Goal: Register for event/course

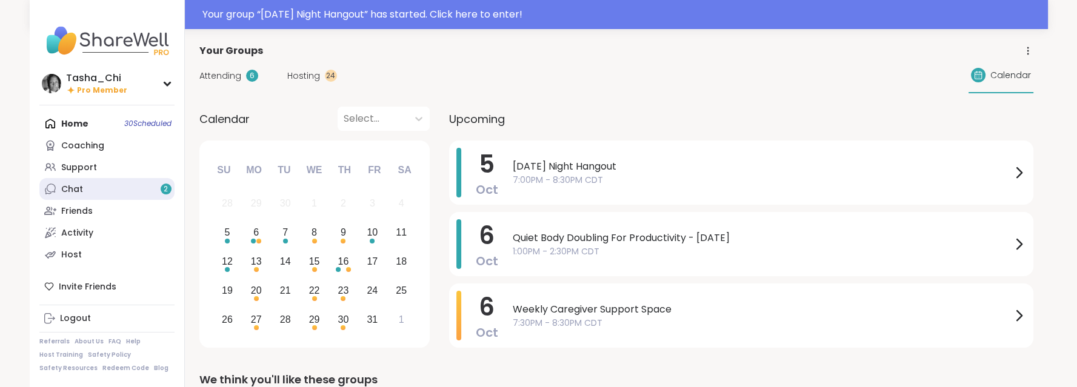
click at [91, 186] on link "Chat 2" at bounding box center [106, 189] width 135 height 22
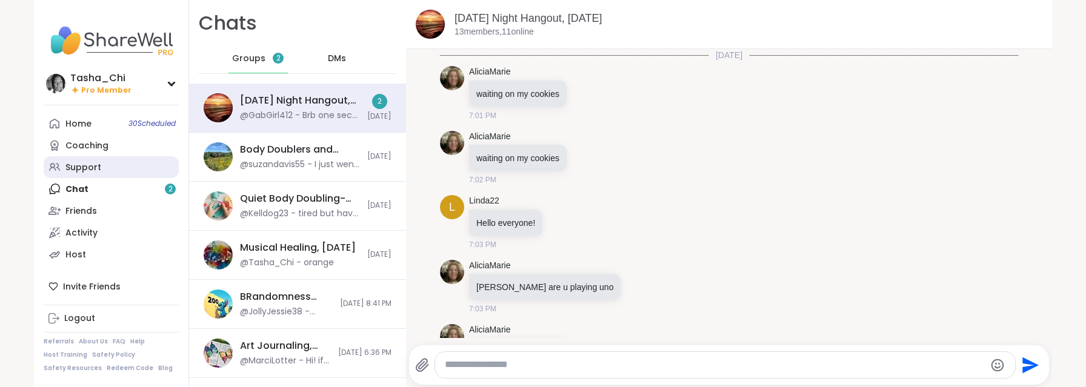
scroll to position [1914, 0]
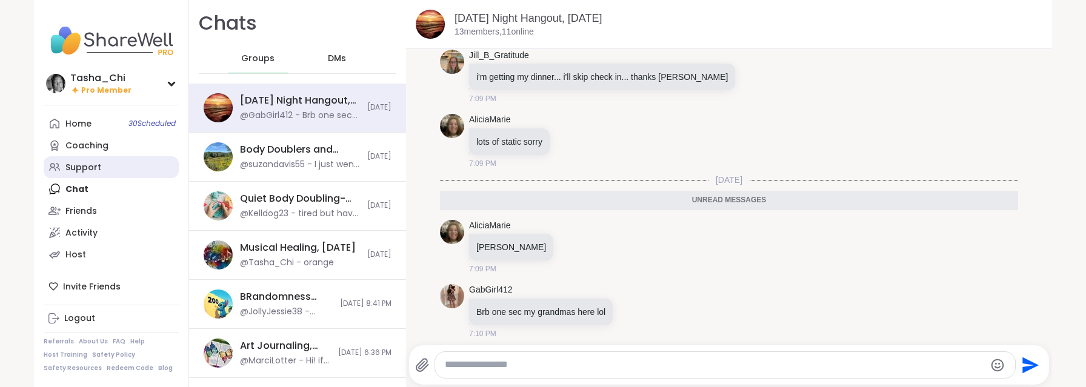
click at [84, 169] on div "Support" at bounding box center [83, 168] width 36 height 12
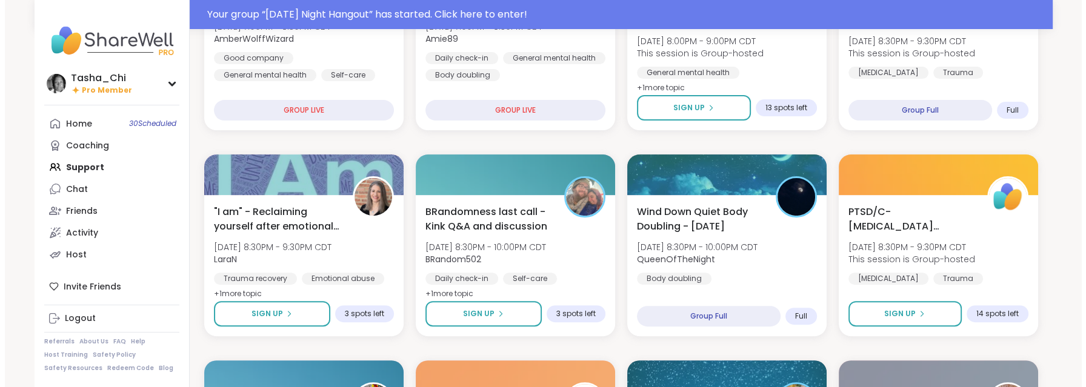
scroll to position [485, 0]
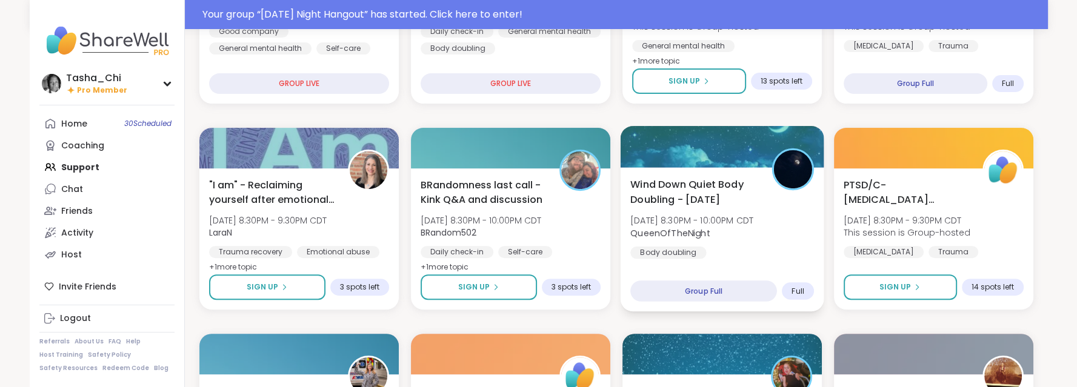
click at [505, 204] on span "Wind Down Quiet Body Doubling - [DATE]" at bounding box center [694, 192] width 128 height 30
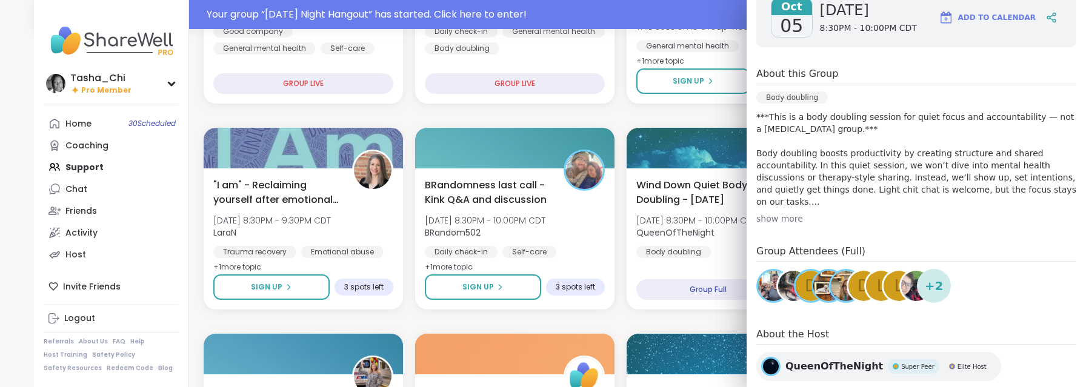
scroll to position [237, 0]
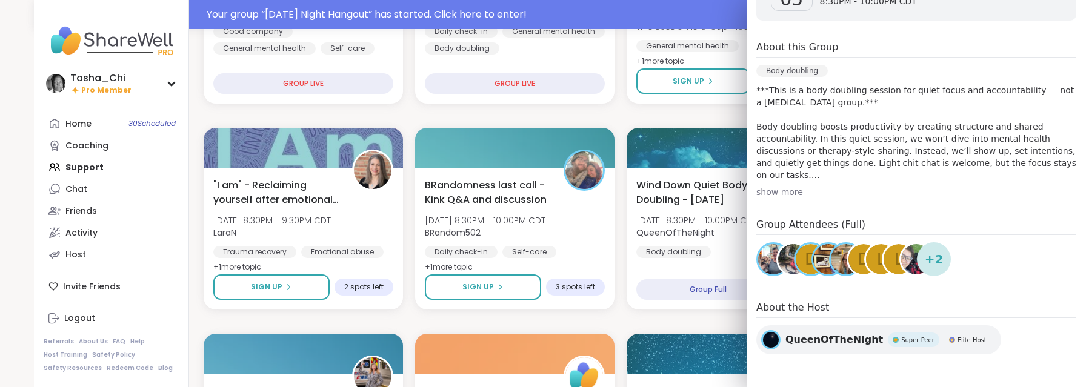
click at [505, 337] on span "QueenOfTheNight" at bounding box center [834, 340] width 98 height 15
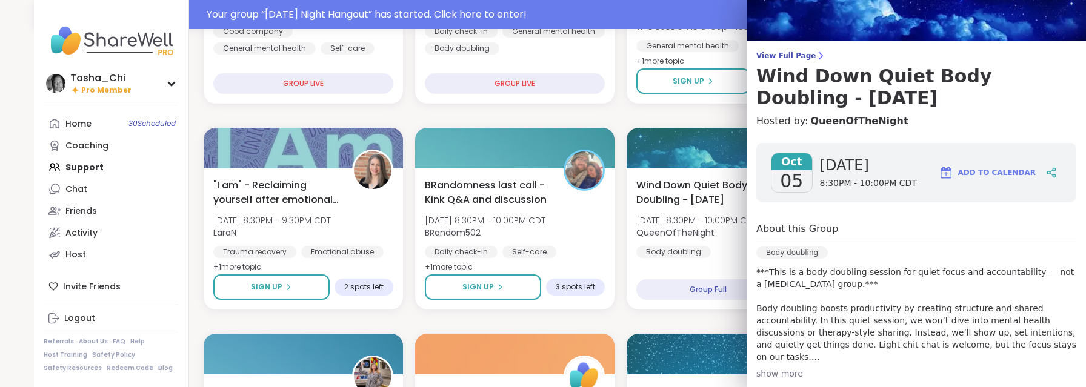
scroll to position [0, 0]
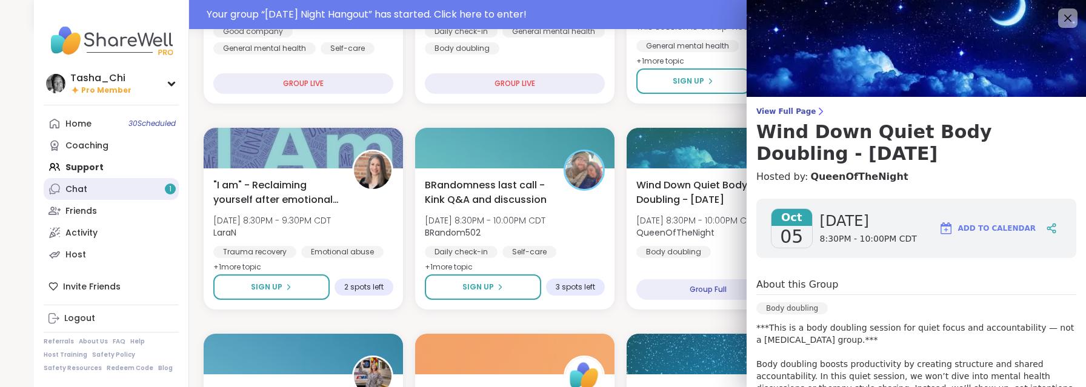
click at [90, 181] on link "Chat 1" at bounding box center [111, 189] width 135 height 22
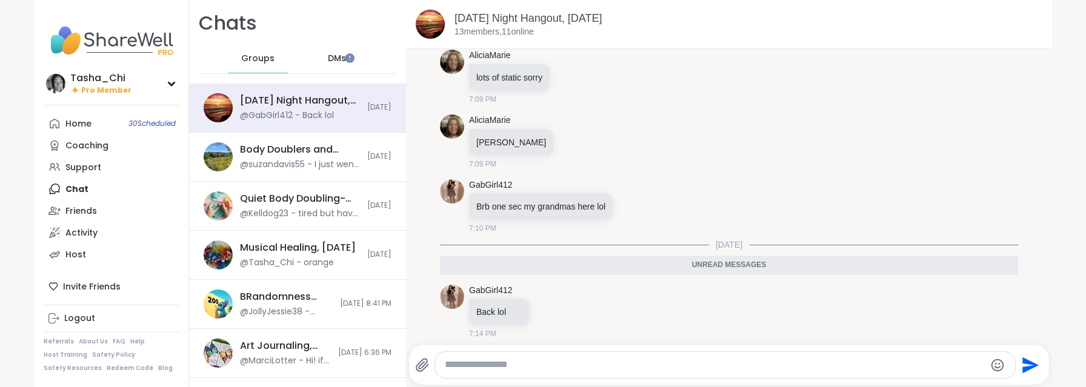
click at [340, 53] on div "DMs" at bounding box center [337, 58] width 59 height 29
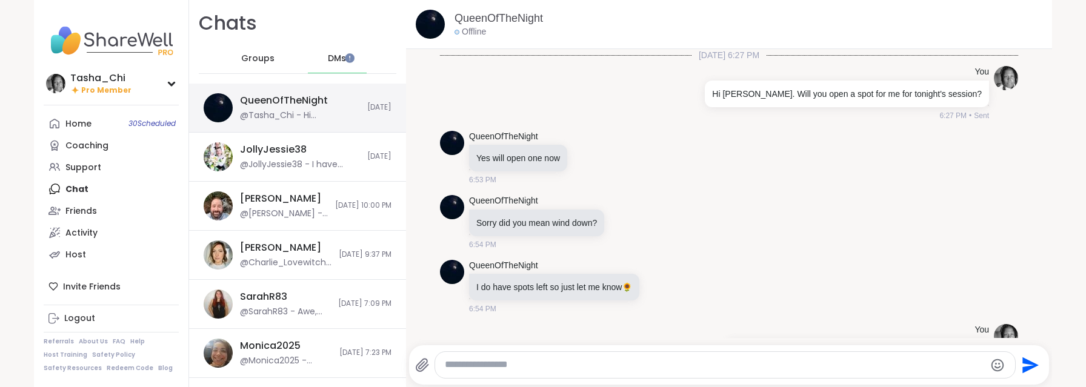
scroll to position [185, 0]
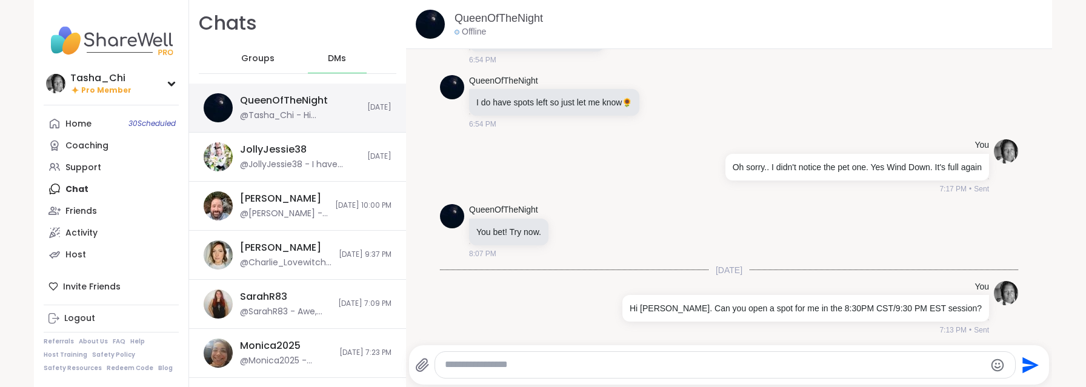
click at [311, 111] on div "@Tasha_Chi - Hi Andrea. Can you open a spot for me in the 8:30PM CST/9:30 PM ES…" at bounding box center [300, 116] width 120 height 12
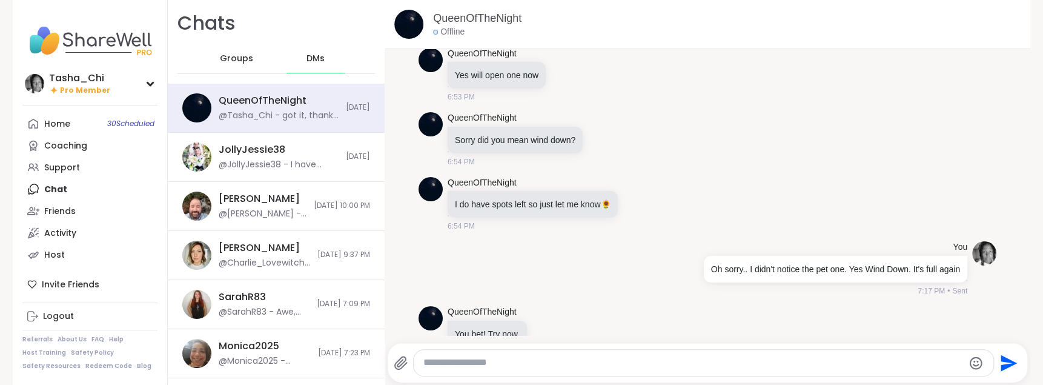
scroll to position [257, 0]
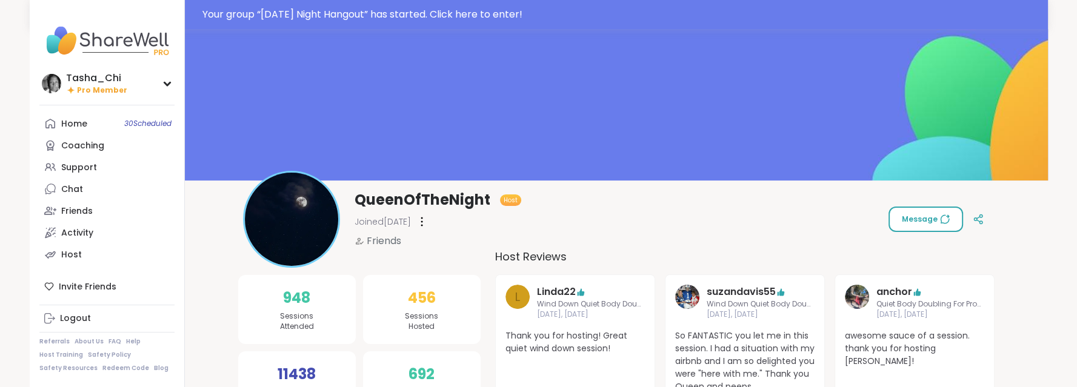
click at [914, 218] on span "Message" at bounding box center [925, 219] width 48 height 11
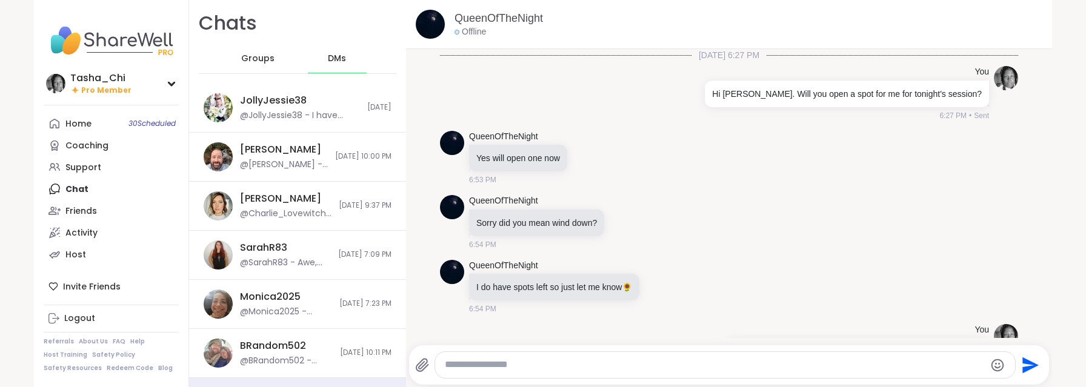
scroll to position [109, 0]
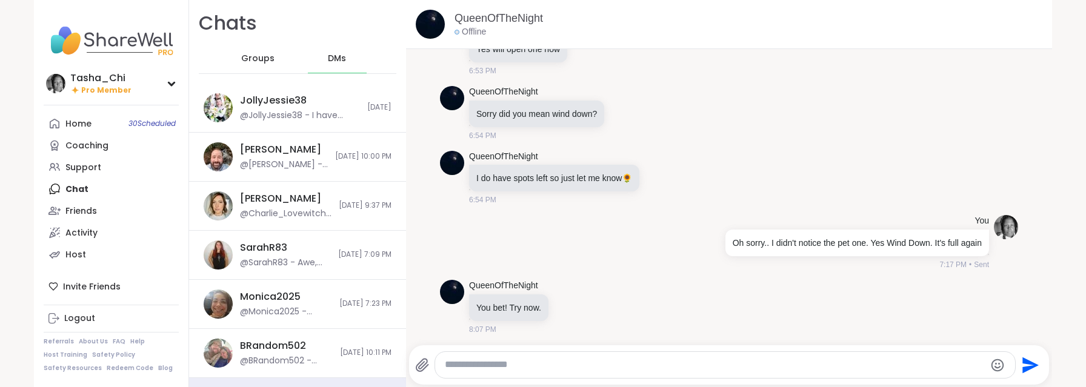
click at [550, 364] on textarea "Type your message" at bounding box center [714, 365] width 539 height 13
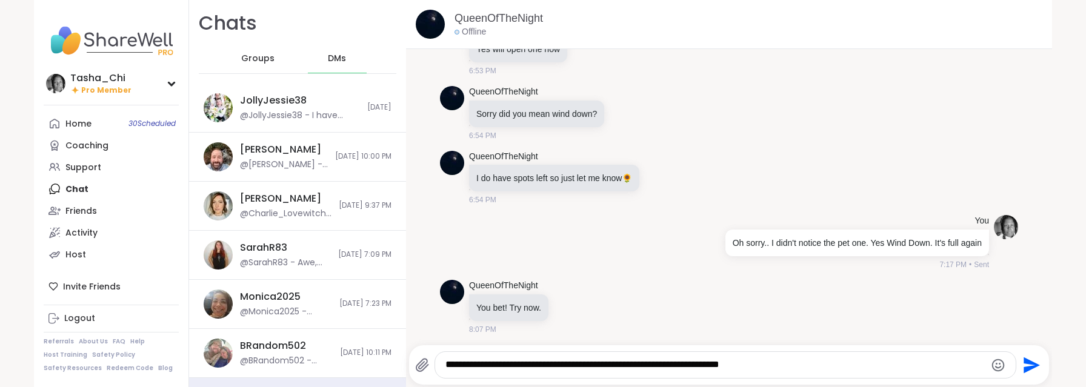
type textarea "**********"
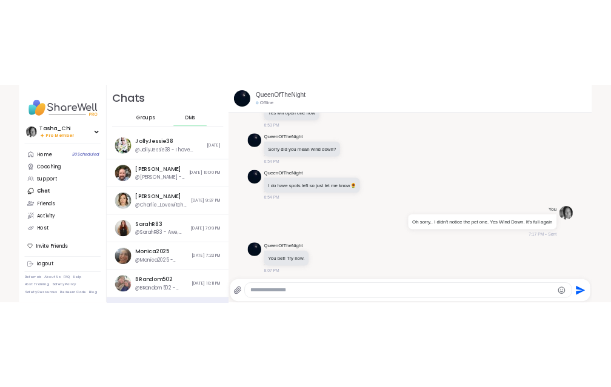
scroll to position [185, 0]
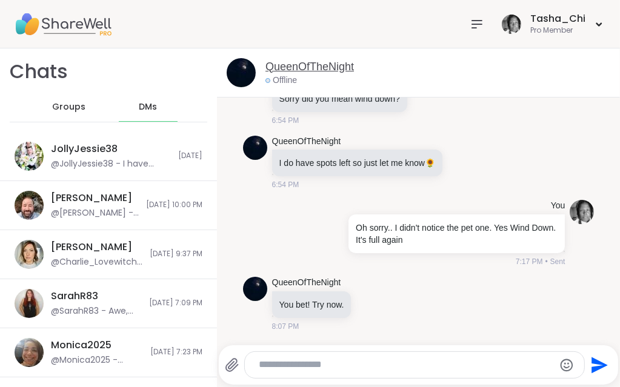
click at [310, 68] on link "QueenOfTheNight" at bounding box center [309, 66] width 88 height 15
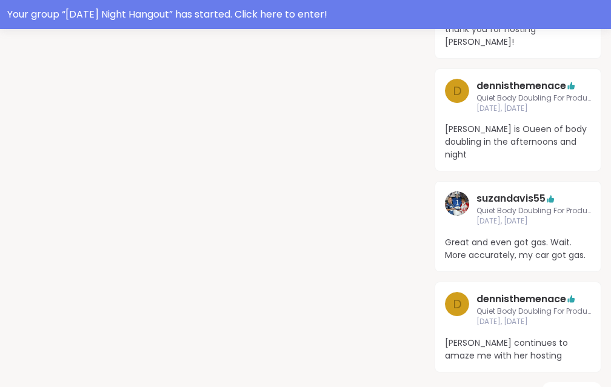
scroll to position [909, 0]
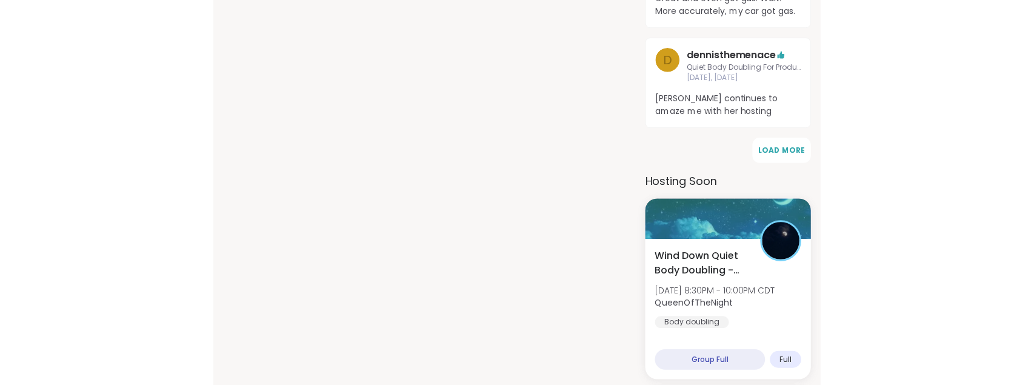
scroll to position [666, 0]
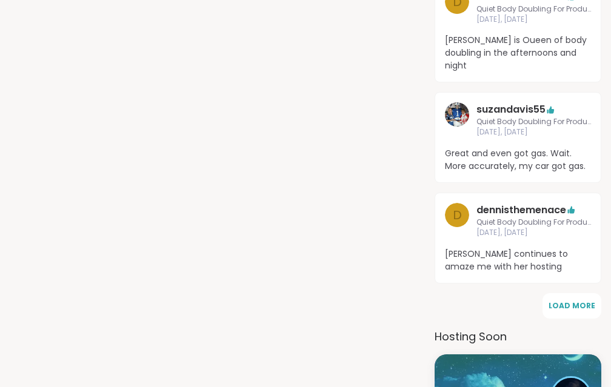
drag, startPoint x: 245, startPoint y: 205, endPoint x: 216, endPoint y: 73, distance: 135.8
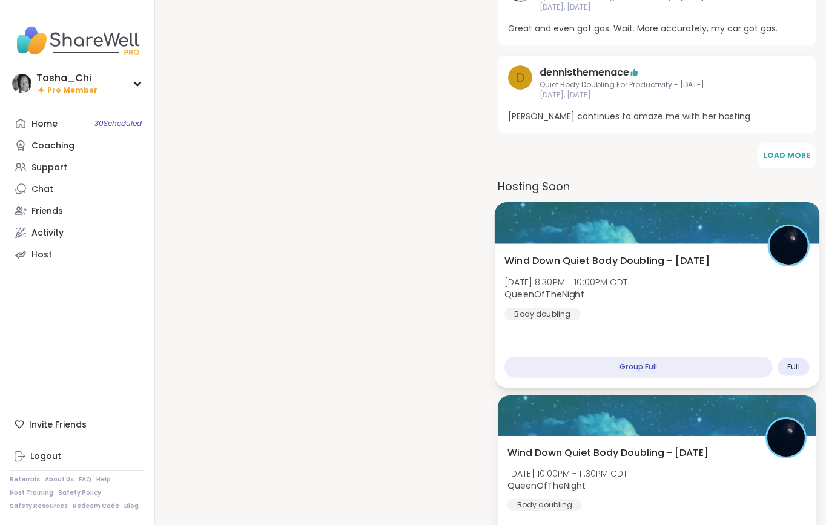
click at [610, 271] on div "Wind Down Quiet Body Doubling - Sunday Sun, Oct 05 | 8:30PM - 10:00PM CDT Queen…" at bounding box center [657, 286] width 305 height 67
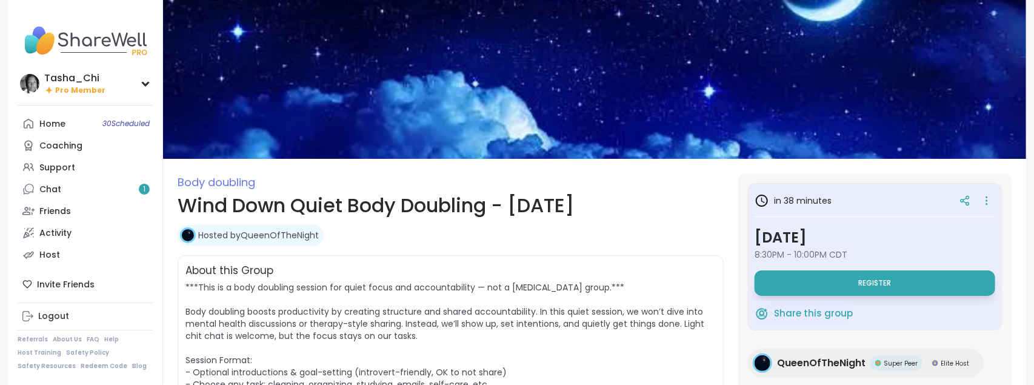
click at [860, 284] on span "Register" at bounding box center [874, 283] width 33 height 10
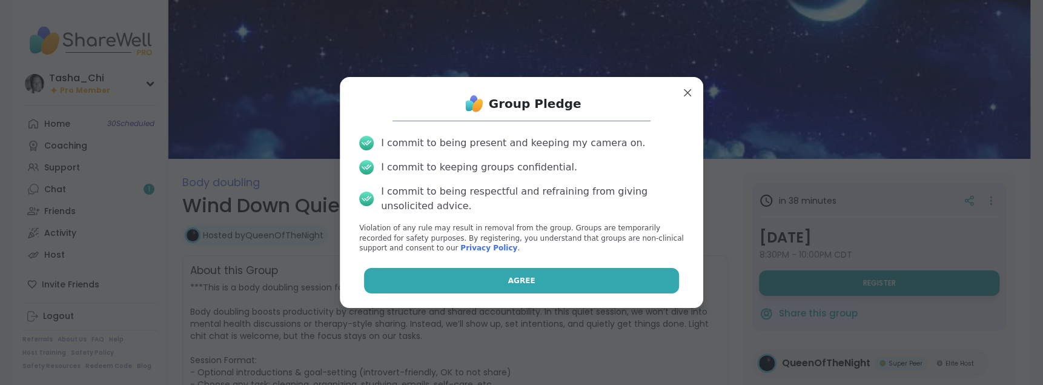
click at [446, 281] on button "Agree" at bounding box center [522, 280] width 316 height 25
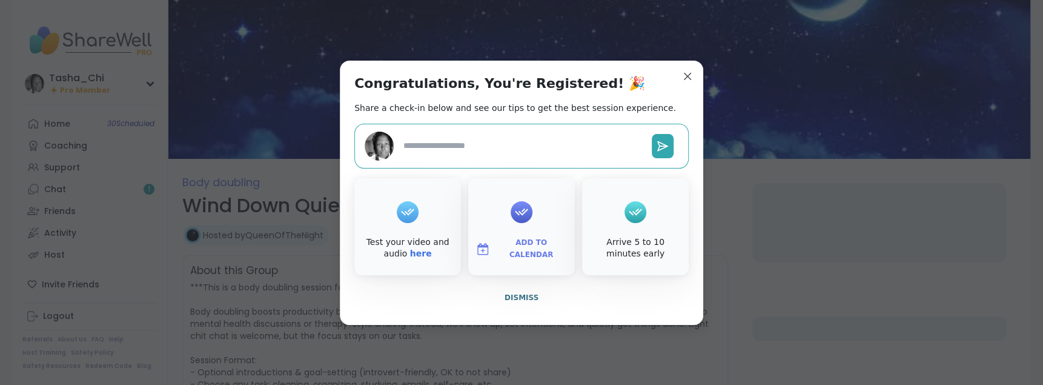
click at [537, 247] on span "Add to Calendar" at bounding box center [531, 249] width 73 height 24
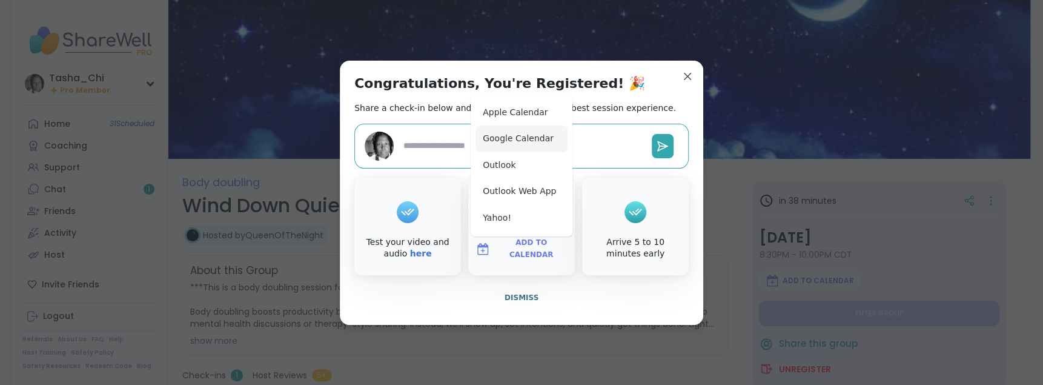
click at [534, 136] on button "Google Calendar" at bounding box center [522, 138] width 92 height 27
type textarea "*"
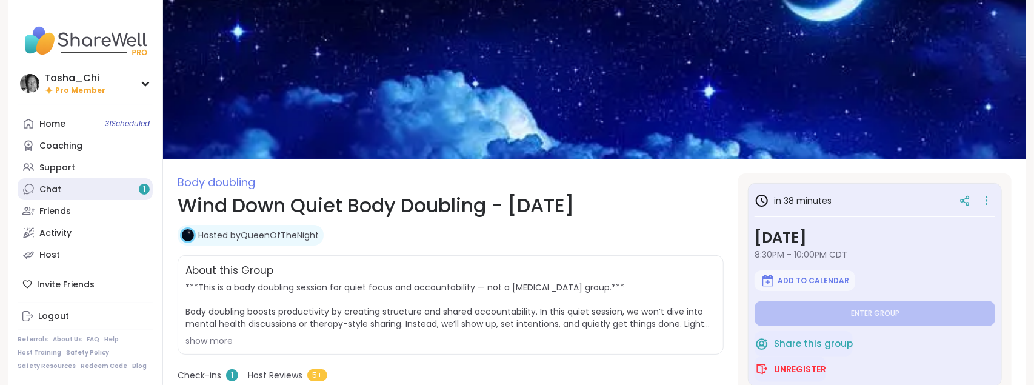
click at [61, 185] on link "Chat 1" at bounding box center [85, 189] width 135 height 22
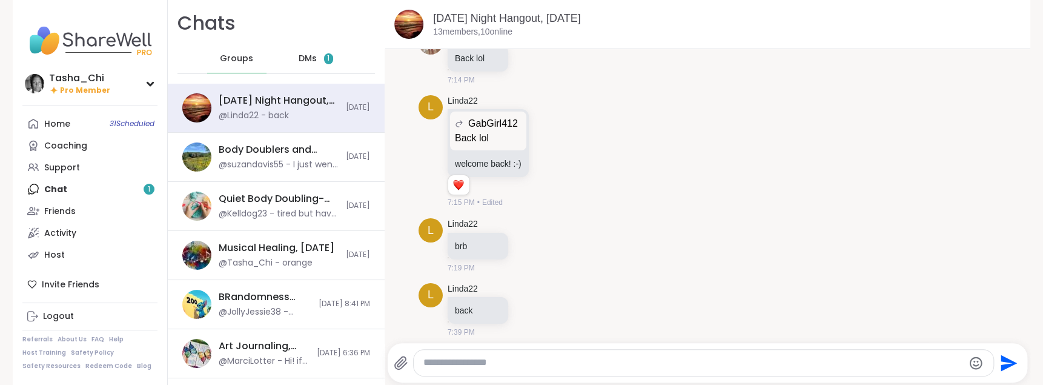
click at [310, 64] on div "DMs 1" at bounding box center [316, 58] width 59 height 29
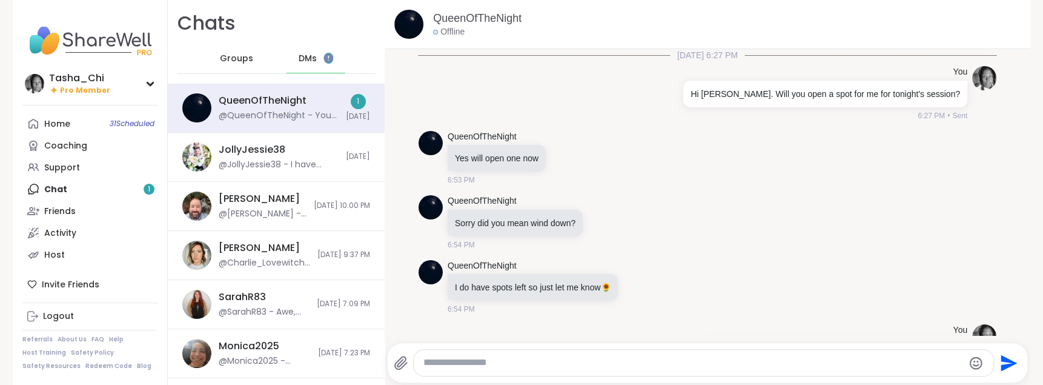
scroll to position [293, 0]
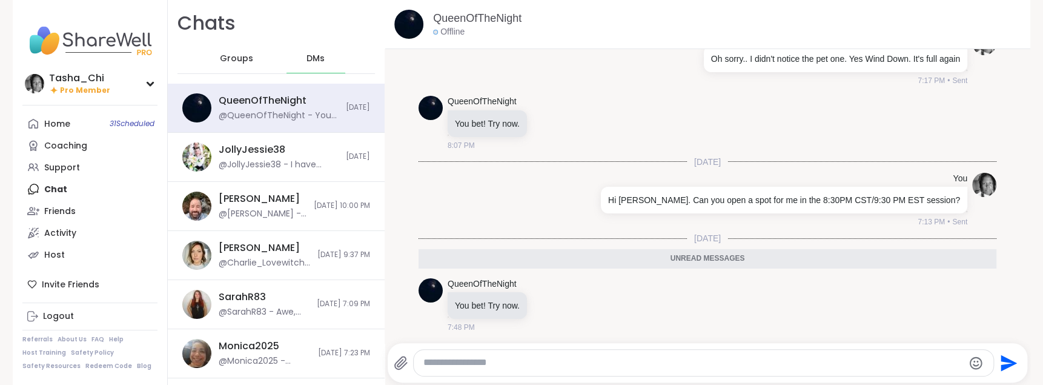
click at [546, 359] on textarea "Type your message" at bounding box center [692, 362] width 539 height 13
type textarea "**********"
click at [1003, 353] on icon "Send" at bounding box center [1008, 362] width 19 height 19
